Goal: Task Accomplishment & Management: Manage account settings

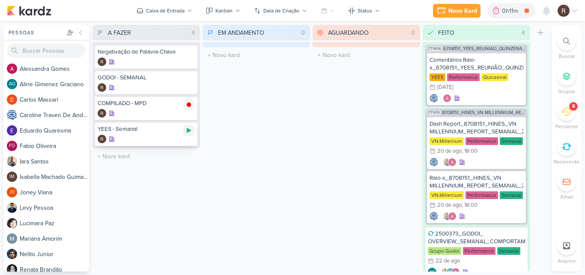
click at [192, 132] on div at bounding box center [189, 130] width 12 height 12
click at [569, 112] on icon at bounding box center [566, 111] width 9 height 9
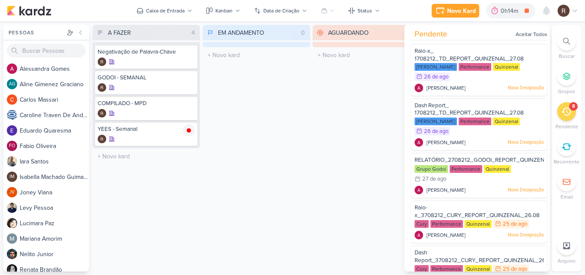
click at [363, 137] on div "AGUARDANDO 0 Mover Para Esquerda Mover Para Direita [GEOGRAPHIC_DATA] O título …" at bounding box center [367, 148] width 108 height 246
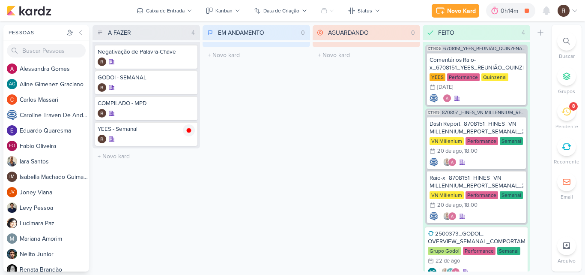
click at [564, 110] on icon at bounding box center [566, 111] width 9 height 9
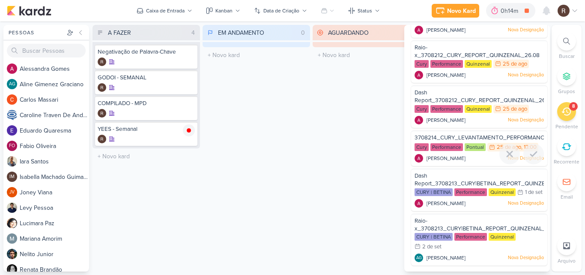
scroll to position [169, 0]
click at [454, 134] on span "3708214_CURY_LEVANTAMENTO_PERFORMANCE_CRIATIVOS_1A_EDICAO_SP" at bounding box center [519, 137] width 209 height 7
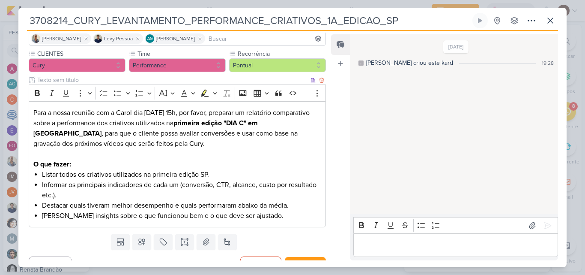
scroll to position [78, 0]
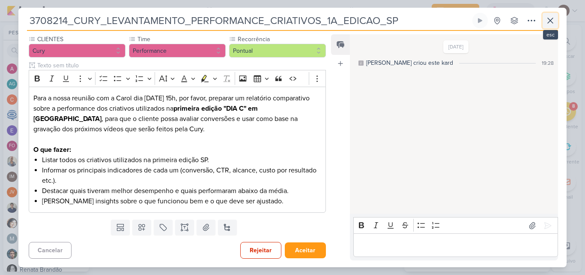
click at [549, 21] on icon at bounding box center [551, 20] width 10 height 10
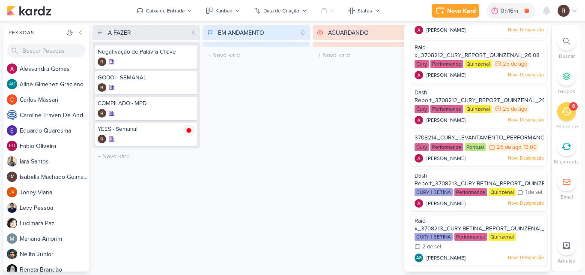
click at [312, 136] on div "A FAZER 4 Mover Para Esquerda Mover Para Direita [GEOGRAPHIC_DATA] Negativação …" at bounding box center [321, 148] width 456 height 246
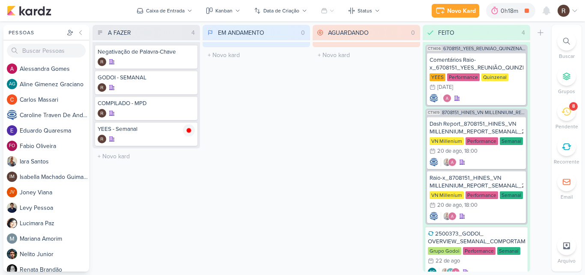
click at [563, 108] on icon at bounding box center [566, 111] width 9 height 9
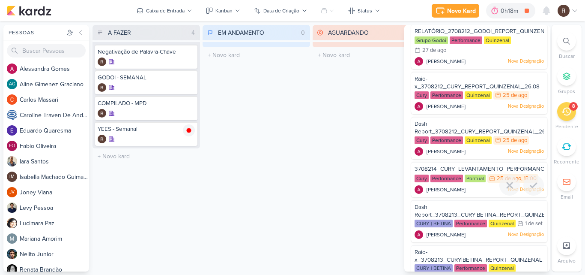
scroll to position [169, 0]
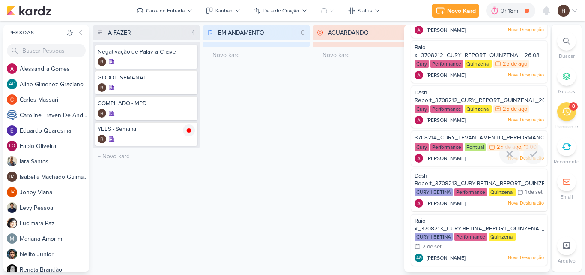
click at [472, 134] on span "3708214_CURY_LEVANTAMENTO_PERFORMANCE_CRIATIVOS_1A_EDICAO_SP" at bounding box center [519, 137] width 209 height 7
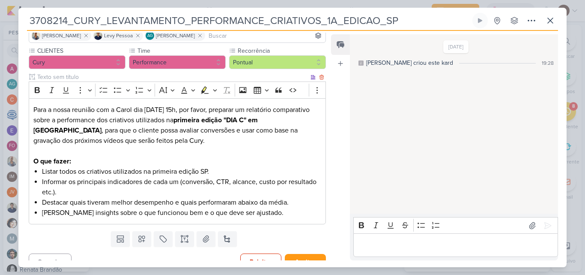
scroll to position [78, 0]
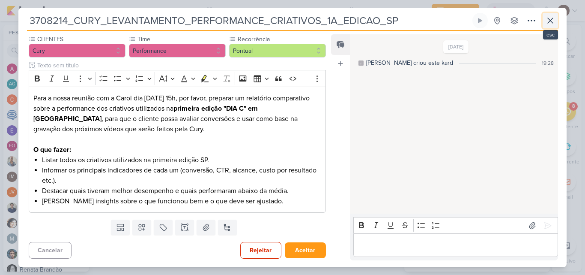
click at [546, 22] on icon at bounding box center [551, 20] width 10 height 10
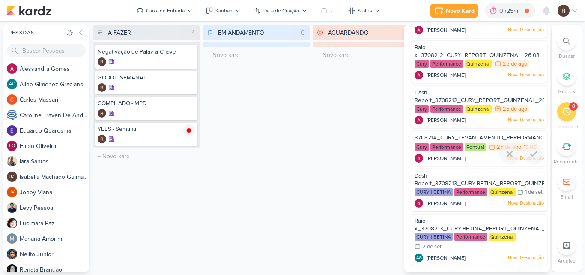
click at [458, 134] on span "3708214_CURY_LEVANTAMENTO_PERFORMANCE_CRIATIVOS_1A_EDICAO_SP" at bounding box center [519, 137] width 209 height 7
